Goal: Information Seeking & Learning: Learn about a topic

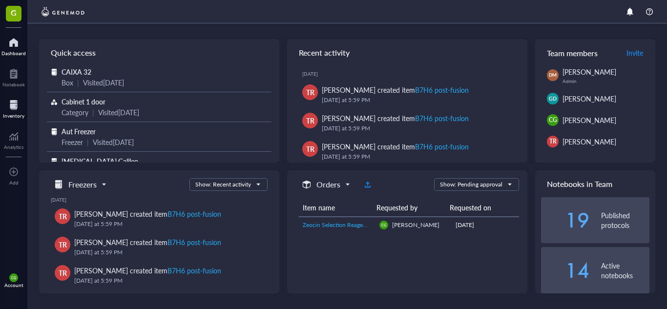
click at [14, 113] on div "Inventory" at bounding box center [13, 116] width 21 height 6
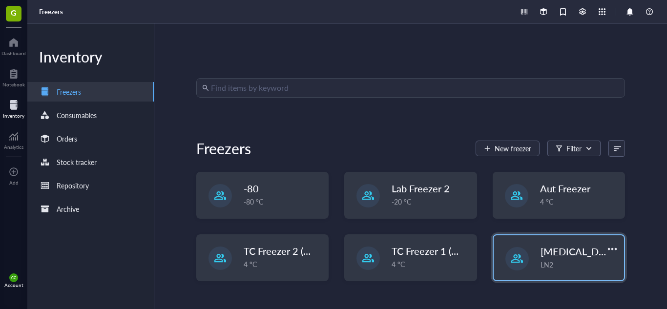
click at [540, 265] on div "LN2" at bounding box center [579, 264] width 78 height 11
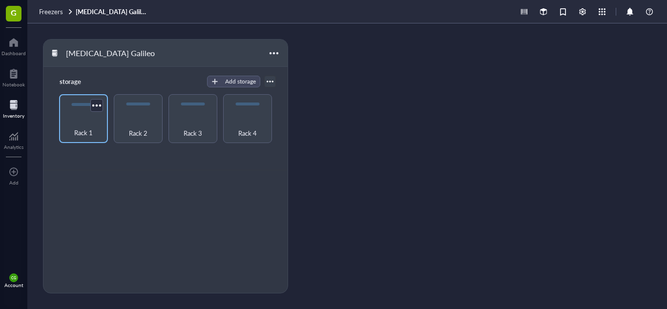
click at [79, 123] on div "Rack 1" at bounding box center [83, 127] width 39 height 21
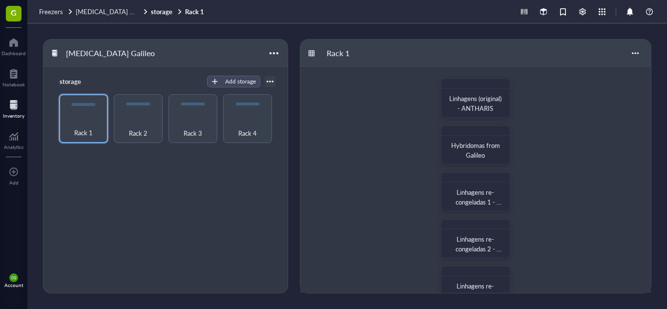
click at [600, 135] on div "Linhagens (original) - ANTHARIS Hybridomas from [PERSON_NAME] re-congeladas 1 -…" at bounding box center [475, 309] width 350 height 484
click at [129, 112] on div "Rack 2" at bounding box center [138, 118] width 49 height 49
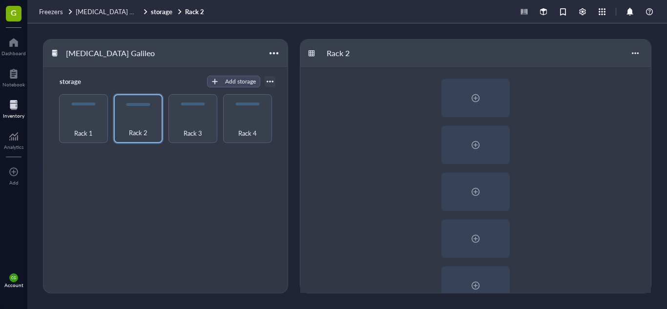
click at [374, 144] on div at bounding box center [475, 309] width 350 height 484
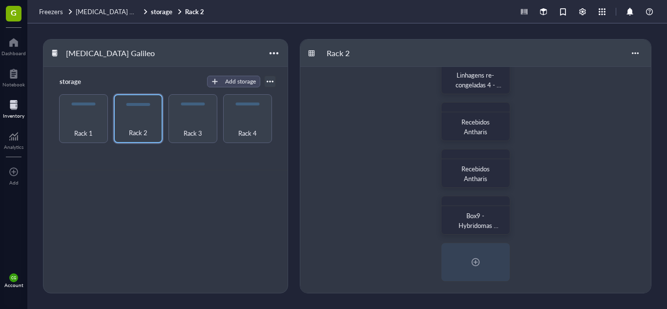
scroll to position [1, 0]
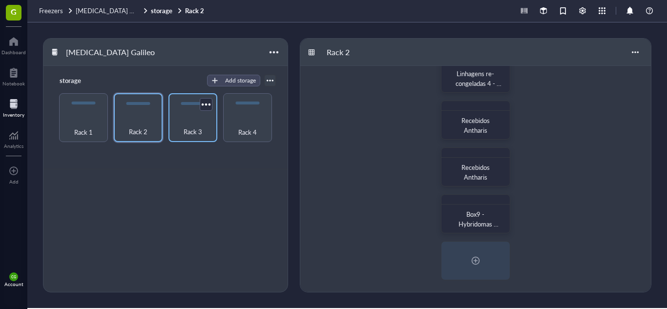
click at [186, 135] on span "Rack 3" at bounding box center [192, 131] width 19 height 11
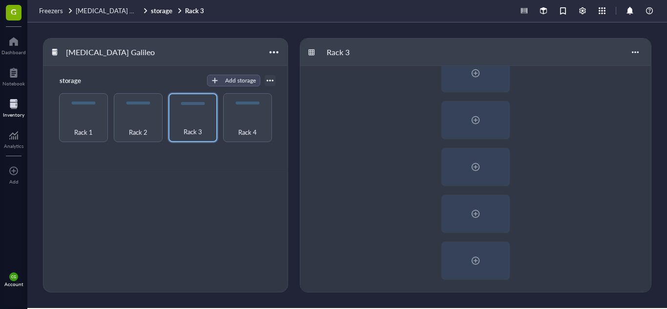
click at [377, 143] on div at bounding box center [475, 50] width 350 height 484
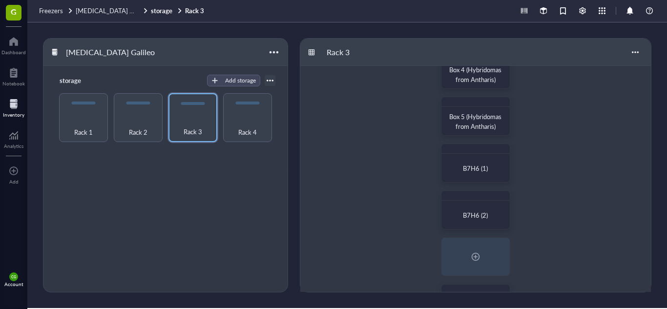
scroll to position [180, 0]
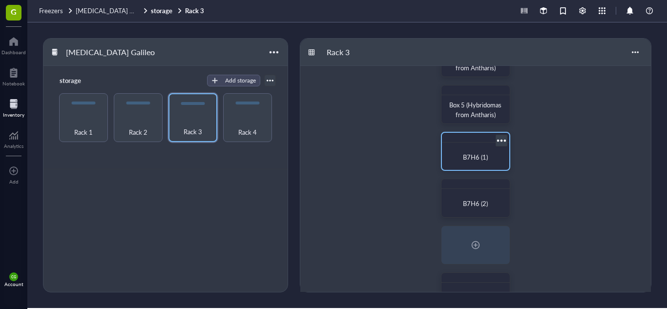
click at [460, 140] on div at bounding box center [475, 138] width 67 height 10
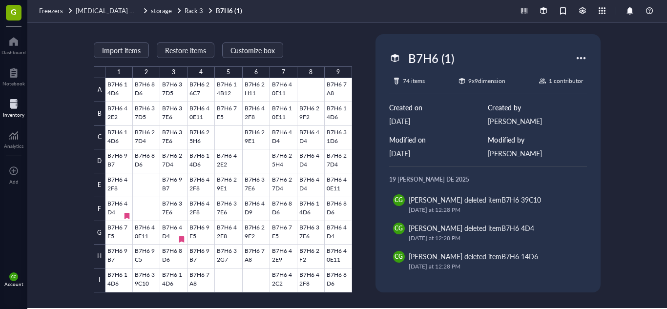
click at [61, 122] on div "Import items Restore items Customize box 1 2 3 4 5 6 7 8 9 A B C D E F G H I B7…" at bounding box center [346, 164] width 639 height 285
click at [125, 86] on div at bounding box center [228, 185] width 246 height 214
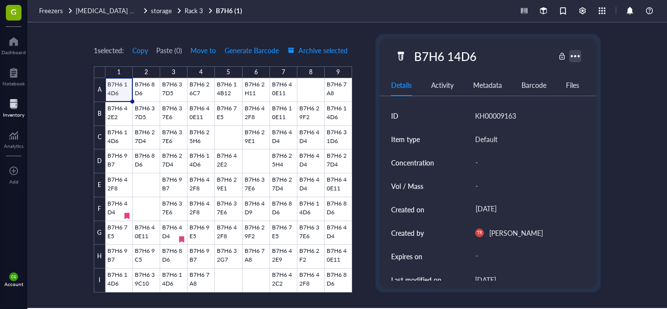
click at [577, 59] on div at bounding box center [575, 56] width 14 height 14
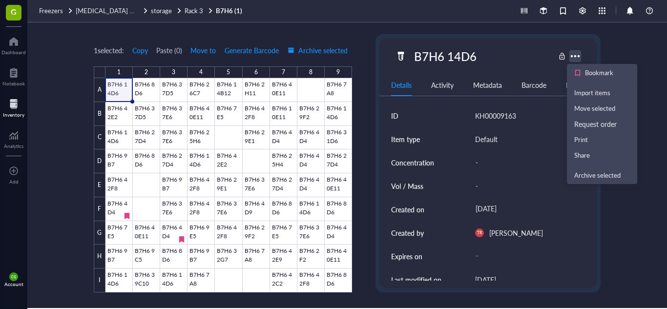
click at [577, 59] on div at bounding box center [575, 56] width 14 height 14
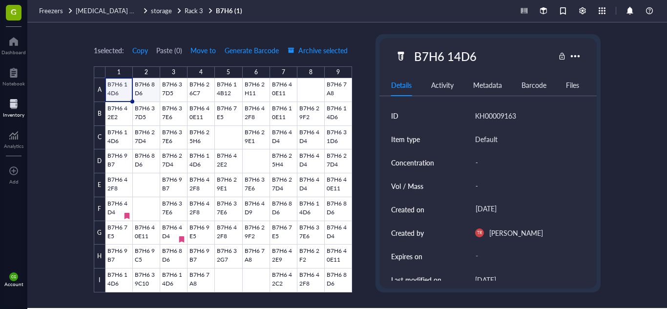
click at [154, 95] on div at bounding box center [228, 185] width 246 height 214
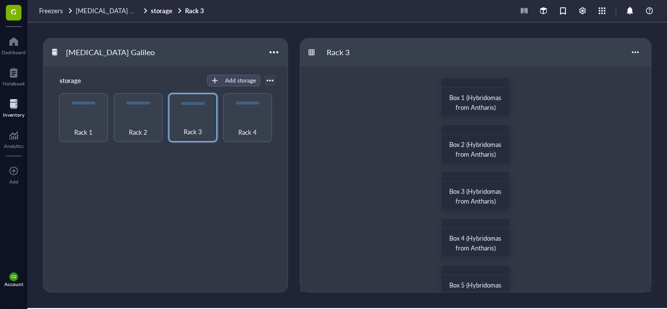
click at [564, 190] on div "Box 1 (Hybridomas from Antharis) Box 2 (Hybridomas from Antharis) Box 3 (Hybrid…" at bounding box center [475, 308] width 350 height 484
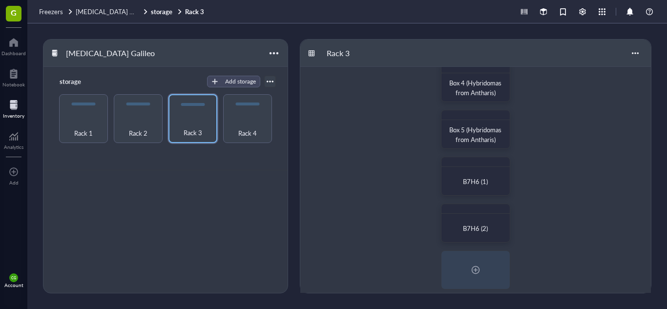
scroll to position [176, 0]
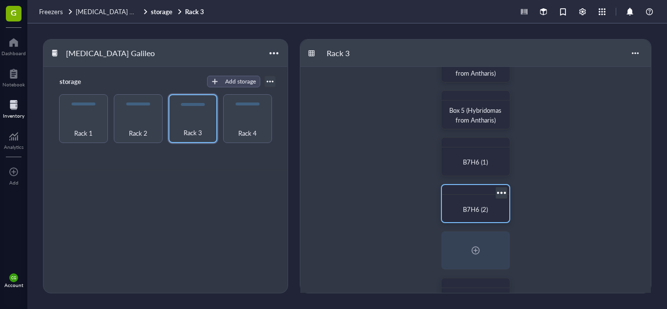
click at [485, 199] on div "B7H6 (2)" at bounding box center [476, 209] width 60 height 21
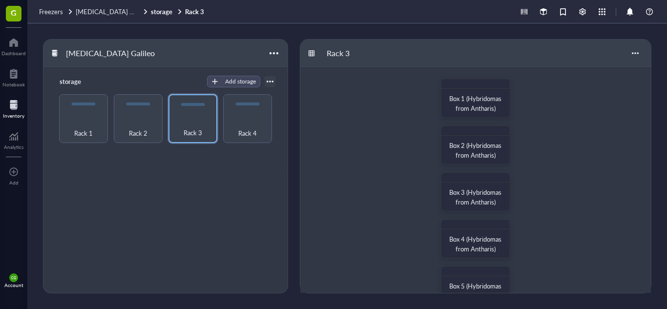
click at [489, 171] on div "Box 1 (Hybridomas from Antharis) Box 2 (Hybridomas from Antharis) Box 3 (Hybrid…" at bounding box center [475, 309] width 350 height 484
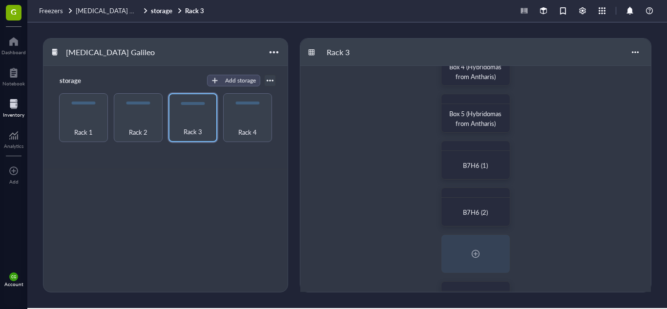
scroll to position [161, 0]
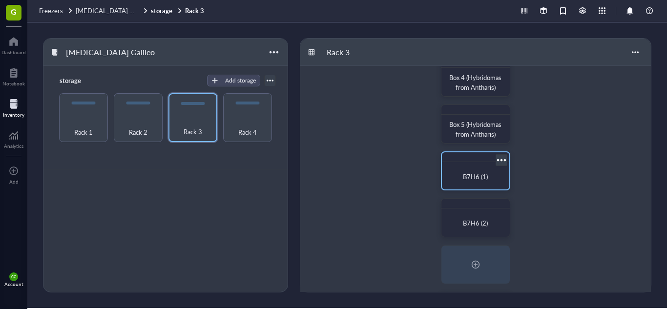
click at [454, 171] on div "B7H6 (1)" at bounding box center [476, 176] width 60 height 21
